Goal: Book appointment/travel/reservation

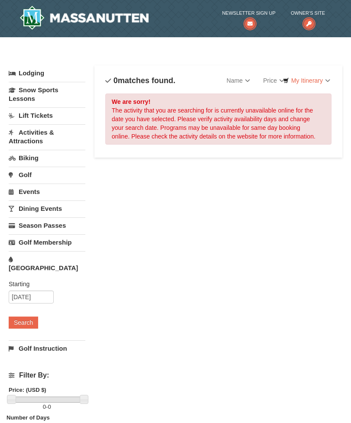
click at [47, 257] on link "[GEOGRAPHIC_DATA]" at bounding box center [47, 263] width 77 height 25
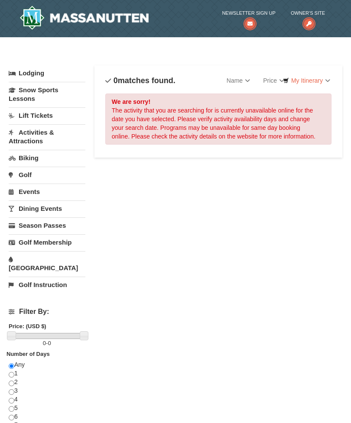
click at [56, 262] on link "[GEOGRAPHIC_DATA]" at bounding box center [47, 263] width 77 height 25
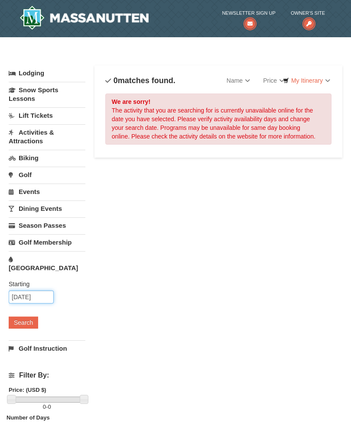
click at [35, 290] on input "06/02/2026" at bounding box center [31, 296] width 45 height 13
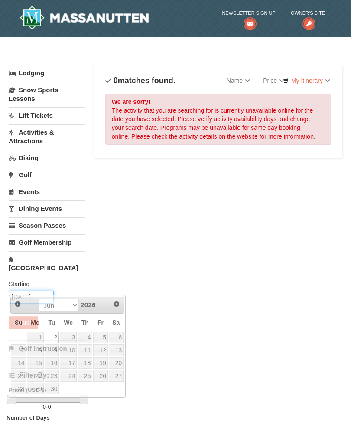
scroll to position [7, 0]
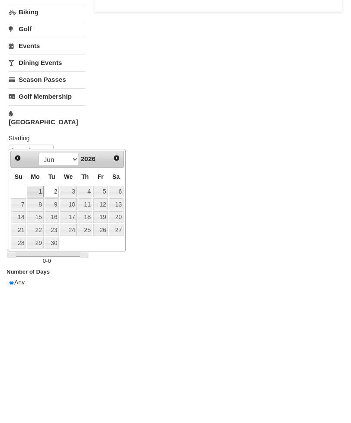
click at [38, 324] on link "1" at bounding box center [35, 330] width 16 height 12
type input "06/01/2026"
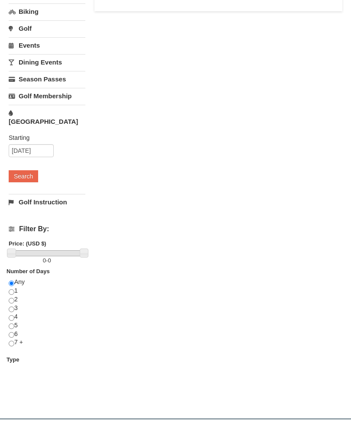
click at [30, 171] on button "Search" at bounding box center [23, 176] width 29 height 12
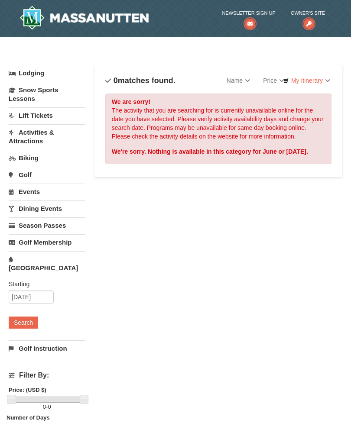
click at [32, 316] on button "Search" at bounding box center [23, 322] width 29 height 12
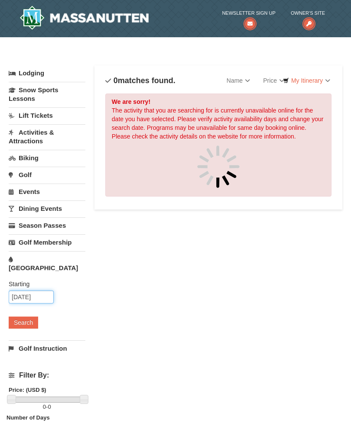
click at [22, 290] on input "[DATE]" at bounding box center [31, 296] width 45 height 13
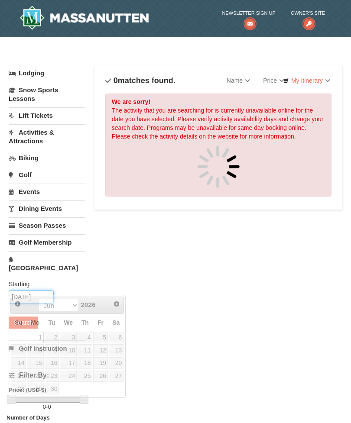
scroll to position [7, 0]
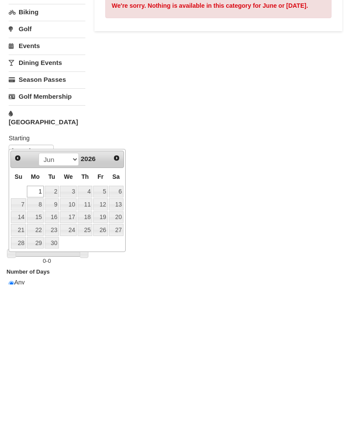
click at [100, 324] on link "5" at bounding box center [100, 330] width 15 height 12
type input "[DATE]"
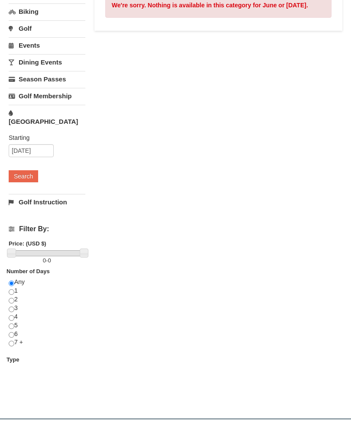
click at [25, 172] on button "Search" at bounding box center [23, 176] width 29 height 12
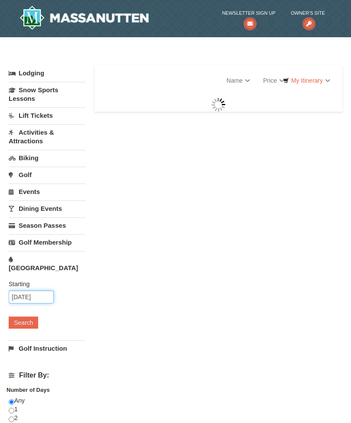
click at [22, 290] on input "06/01/2026" at bounding box center [31, 296] width 45 height 13
